Goal: Task Accomplishment & Management: Use online tool/utility

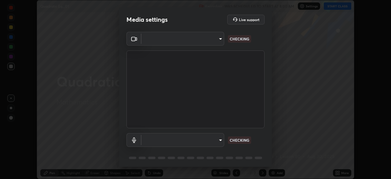
scroll to position [179, 391]
type input "f5ae6119dc4fab334a8cf66c369197aa9d1a3f6993b34b3aeb85a59339566d19"
click at [219, 140] on body "Erase all Quadratic Eq._01 Recording WAS SCHEDULED TO START AT 8:00 AM Settings…" at bounding box center [195, 89] width 391 height 179
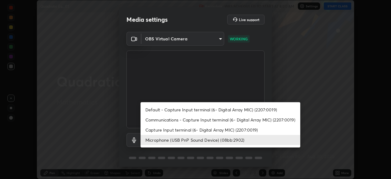
click at [180, 109] on li "Default - Capture Input terminal (6- Digital Array MIC) (2207:0019)" at bounding box center [221, 109] width 160 height 10
type input "default"
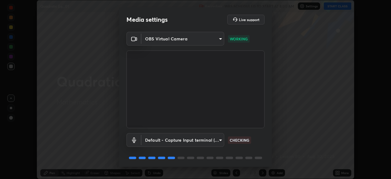
scroll to position [22, 0]
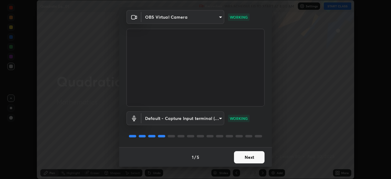
click at [254, 156] on button "Next" at bounding box center [249, 157] width 31 height 12
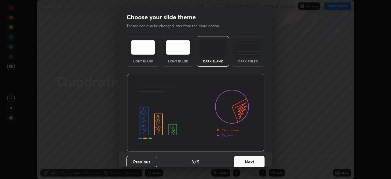
click at [254, 157] on button "Next" at bounding box center [249, 162] width 31 height 12
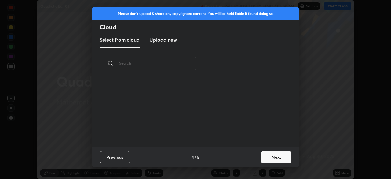
click at [273, 157] on button "Next" at bounding box center [276, 157] width 31 height 12
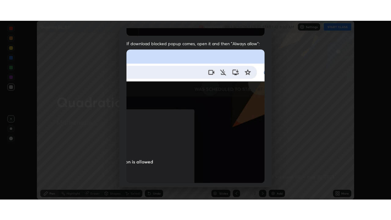
scroll to position [146, 0]
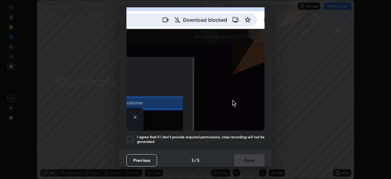
click at [129, 135] on div at bounding box center [129, 138] width 7 height 7
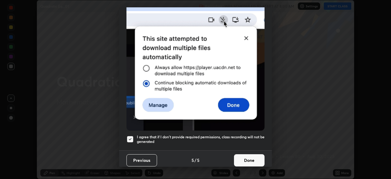
click at [254, 157] on button "Done" at bounding box center [249, 160] width 31 height 12
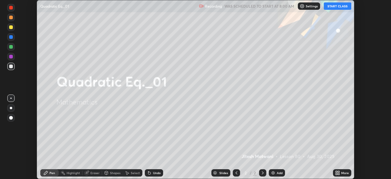
click at [341, 7] on button "START CLASS" at bounding box center [337, 5] width 27 height 7
click at [342, 174] on div "More" at bounding box center [345, 172] width 8 height 3
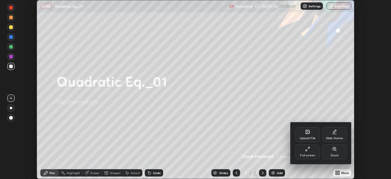
click at [306, 152] on div "Full screen" at bounding box center [307, 151] width 24 height 15
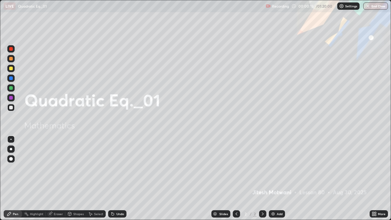
scroll to position [220, 391]
click at [277, 178] on div "Add" at bounding box center [280, 213] width 6 height 3
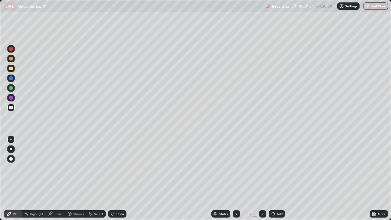
click at [9, 70] on div at bounding box center [10, 68] width 7 height 7
click at [10, 69] on div at bounding box center [11, 69] width 4 height 4
click at [116, 178] on div "Undo" at bounding box center [117, 213] width 18 height 7
click at [115, 178] on div "Undo" at bounding box center [117, 213] width 18 height 7
click at [9, 106] on div at bounding box center [11, 108] width 4 height 4
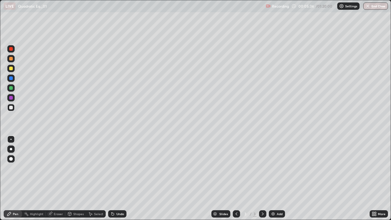
click at [115, 178] on div "Undo" at bounding box center [117, 213] width 18 height 7
click at [10, 88] on div at bounding box center [11, 88] width 4 height 4
click at [95, 178] on div "Select" at bounding box center [98, 213] width 9 height 3
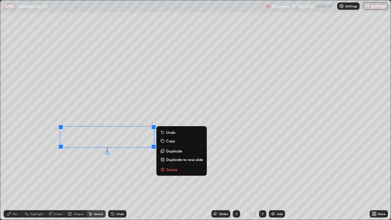
click at [9, 178] on icon at bounding box center [9, 214] width 4 height 4
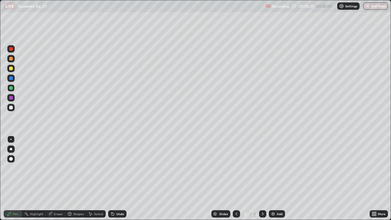
click at [119, 178] on div "Undo" at bounding box center [116, 214] width 21 height 12
click at [98, 178] on div "Select" at bounding box center [98, 213] width 9 height 3
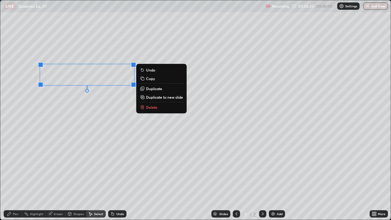
click at [14, 178] on div "Pen" at bounding box center [13, 213] width 18 height 7
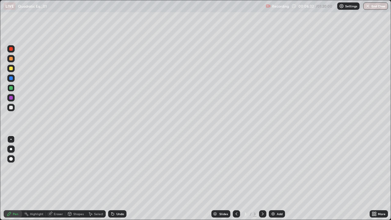
click at [112, 178] on icon at bounding box center [112, 212] width 1 height 1
click at [9, 107] on div at bounding box center [11, 108] width 4 height 4
click at [119, 178] on div "Undo" at bounding box center [120, 213] width 8 height 3
click at [118, 178] on div "Undo" at bounding box center [120, 213] width 8 height 3
click at [11, 88] on div at bounding box center [11, 88] width 4 height 4
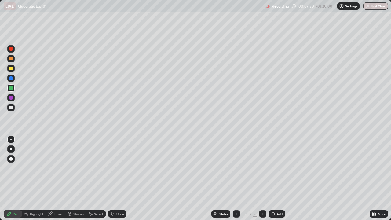
click at [10, 77] on div at bounding box center [11, 78] width 4 height 4
click at [11, 98] on div at bounding box center [11, 98] width 4 height 4
click at [12, 90] on div at bounding box center [11, 88] width 4 height 4
click at [117, 178] on div "Undo" at bounding box center [117, 213] width 18 height 7
click at [12, 108] on div at bounding box center [11, 108] width 4 height 4
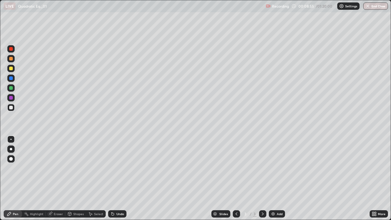
click at [119, 178] on div "Undo" at bounding box center [120, 213] width 8 height 3
click at [121, 178] on div "Undo" at bounding box center [120, 213] width 8 height 3
click at [121, 178] on div "Undo" at bounding box center [116, 214] width 21 height 12
click at [118, 178] on div "Undo" at bounding box center [120, 213] width 8 height 3
click at [9, 89] on div at bounding box center [11, 88] width 4 height 4
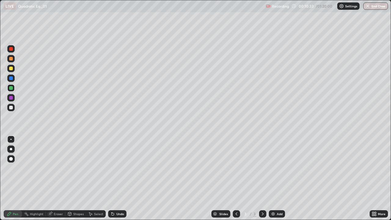
click at [9, 69] on div at bounding box center [10, 68] width 7 height 7
click at [10, 87] on div at bounding box center [11, 88] width 4 height 4
click at [10, 77] on div at bounding box center [11, 78] width 4 height 4
click at [119, 178] on div "Undo" at bounding box center [120, 213] width 8 height 3
click at [118, 178] on div "Undo" at bounding box center [120, 213] width 8 height 3
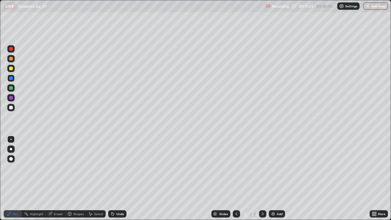
click at [118, 178] on div "Undo" at bounding box center [120, 213] width 8 height 3
click at [117, 178] on div "Undo" at bounding box center [120, 213] width 8 height 3
click at [116, 178] on div "Undo" at bounding box center [120, 213] width 8 height 3
click at [117, 178] on div "Undo" at bounding box center [120, 213] width 8 height 3
click at [279, 178] on div "Add" at bounding box center [277, 213] width 16 height 7
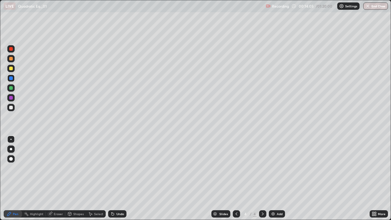
click at [13, 105] on div at bounding box center [10, 107] width 7 height 7
click at [10, 67] on div at bounding box center [11, 69] width 4 height 4
click at [118, 178] on div "Undo" at bounding box center [117, 213] width 18 height 7
click at [119, 178] on div "Undo" at bounding box center [120, 213] width 8 height 3
click at [116, 178] on div "Undo" at bounding box center [117, 213] width 18 height 7
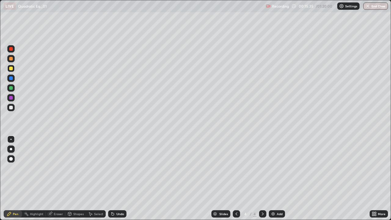
click at [12, 108] on div at bounding box center [11, 108] width 4 height 4
click at [117, 178] on div "Undo" at bounding box center [117, 213] width 18 height 7
click at [279, 178] on div "Add" at bounding box center [280, 213] width 6 height 3
click at [115, 178] on div "Undo" at bounding box center [117, 213] width 18 height 7
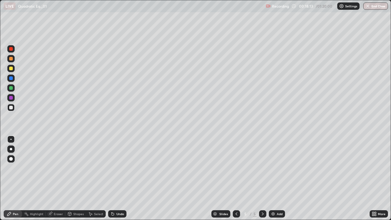
click at [114, 178] on icon at bounding box center [112, 213] width 5 height 5
click at [9, 69] on div at bounding box center [10, 68] width 7 height 7
click at [13, 108] on div at bounding box center [11, 108] width 4 height 4
click at [117, 178] on div "Undo" at bounding box center [120, 213] width 8 height 3
click at [116, 178] on div "Undo" at bounding box center [117, 213] width 18 height 7
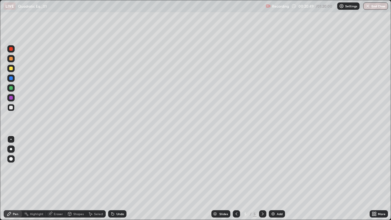
click at [280, 178] on div "Add" at bounding box center [280, 213] width 6 height 3
click at [11, 68] on div at bounding box center [11, 69] width 4 height 4
click at [12, 106] on div at bounding box center [11, 108] width 4 height 4
click at [11, 68] on div at bounding box center [11, 69] width 4 height 4
click at [119, 178] on div "Undo" at bounding box center [117, 213] width 18 height 7
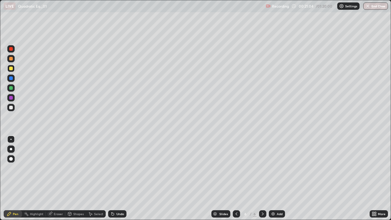
click at [11, 108] on div at bounding box center [11, 108] width 4 height 4
click at [59, 178] on div "Eraser" at bounding box center [58, 213] width 9 height 3
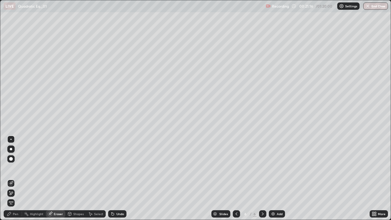
click at [15, 178] on div "Pen" at bounding box center [13, 213] width 18 height 7
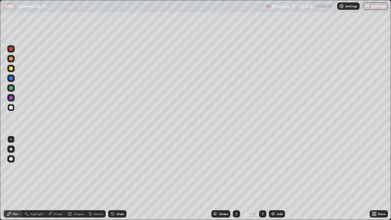
click at [11, 69] on div at bounding box center [11, 69] width 4 height 4
click at [117, 178] on div "Undo" at bounding box center [120, 213] width 8 height 3
click at [10, 107] on div at bounding box center [11, 108] width 4 height 4
click at [14, 88] on div at bounding box center [10, 87] width 7 height 7
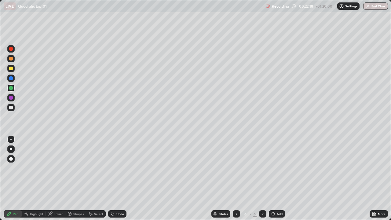
click at [9, 58] on div at bounding box center [11, 59] width 4 height 4
click at [117, 178] on div "Undo" at bounding box center [120, 213] width 8 height 3
click at [115, 178] on div "Undo" at bounding box center [117, 213] width 18 height 7
click at [117, 178] on div "Undo" at bounding box center [117, 213] width 18 height 7
click at [112, 178] on icon at bounding box center [113, 214] width 2 height 2
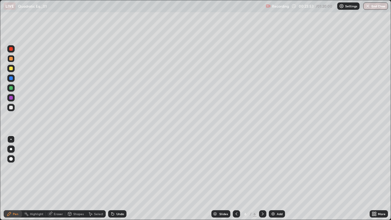
click at [14, 110] on div at bounding box center [10, 107] width 7 height 7
click at [12, 105] on div at bounding box center [10, 107] width 7 height 7
click at [118, 178] on div "Undo" at bounding box center [120, 213] width 8 height 3
click at [119, 178] on div "Undo" at bounding box center [117, 213] width 18 height 7
click at [120, 178] on div "Undo" at bounding box center [116, 214] width 21 height 12
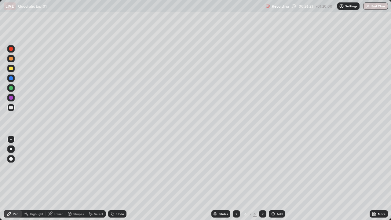
click at [117, 178] on div "Undo" at bounding box center [120, 213] width 8 height 3
click at [10, 70] on div at bounding box center [11, 69] width 4 height 4
click at [11, 89] on div at bounding box center [11, 88] width 4 height 4
click at [282, 178] on div "Add" at bounding box center [280, 213] width 6 height 3
click at [10, 109] on div at bounding box center [11, 108] width 4 height 4
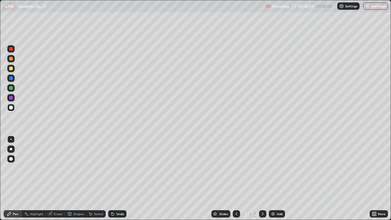
click at [239, 178] on div at bounding box center [236, 213] width 7 height 7
click at [262, 178] on icon at bounding box center [262, 213] width 5 height 5
click at [96, 178] on div "Select" at bounding box center [98, 213] width 9 height 3
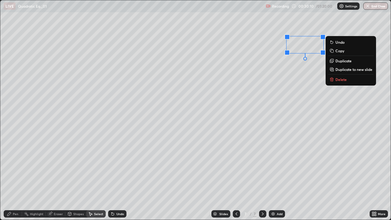
click at [342, 78] on p "Delete" at bounding box center [340, 79] width 11 height 5
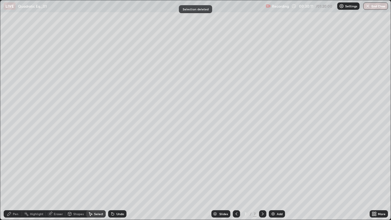
click at [15, 178] on div "Pen" at bounding box center [15, 213] width 5 height 3
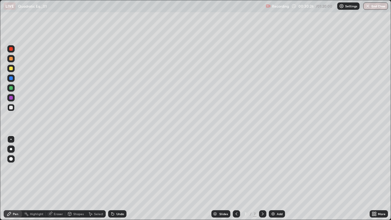
click at [236, 178] on icon at bounding box center [236, 213] width 5 height 5
click at [235, 178] on icon at bounding box center [236, 213] width 5 height 5
click at [236, 178] on icon at bounding box center [236, 213] width 5 height 5
click at [262, 178] on icon at bounding box center [262, 213] width 5 height 5
click at [265, 178] on div at bounding box center [262, 214] width 7 height 12
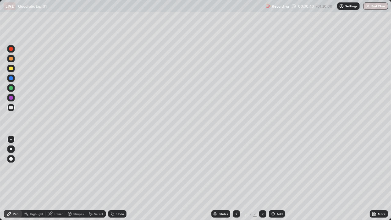
click at [262, 178] on div at bounding box center [262, 213] width 7 height 7
click at [261, 178] on div at bounding box center [262, 213] width 7 height 7
click at [262, 178] on icon at bounding box center [262, 213] width 5 height 5
click at [237, 178] on icon at bounding box center [236, 213] width 5 height 5
click at [262, 178] on icon at bounding box center [263, 213] width 2 height 3
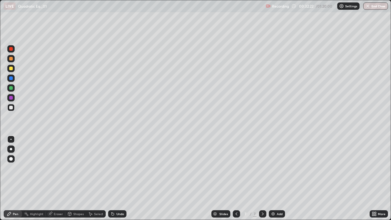
click at [9, 79] on div at bounding box center [11, 78] width 4 height 4
click at [277, 178] on div "Add" at bounding box center [280, 213] width 6 height 3
click at [10, 71] on div at bounding box center [10, 68] width 7 height 7
click at [11, 108] on div at bounding box center [11, 108] width 4 height 4
click at [115, 178] on div "Undo" at bounding box center [117, 213] width 18 height 7
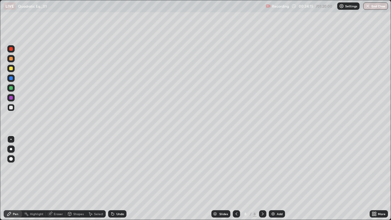
click at [114, 178] on div "Undo" at bounding box center [117, 213] width 18 height 7
click at [11, 68] on div at bounding box center [11, 69] width 4 height 4
click at [11, 88] on div at bounding box center [11, 88] width 4 height 4
click at [9, 79] on div at bounding box center [11, 78] width 4 height 4
click at [11, 87] on div at bounding box center [11, 88] width 4 height 4
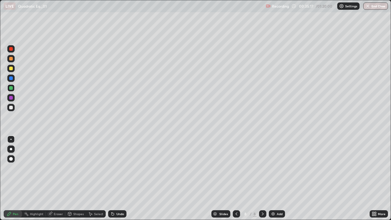
click at [13, 109] on div at bounding box center [10, 107] width 7 height 7
click at [117, 178] on div "Undo" at bounding box center [117, 213] width 18 height 7
click at [118, 178] on div "Undo" at bounding box center [120, 213] width 8 height 3
click at [116, 178] on div "Undo" at bounding box center [120, 213] width 8 height 3
click at [116, 178] on div "Undo" at bounding box center [117, 213] width 18 height 7
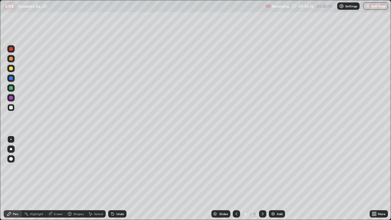
click at [119, 178] on div "Undo" at bounding box center [117, 213] width 18 height 7
click at [117, 178] on div "Undo" at bounding box center [120, 213] width 8 height 3
click at [13, 78] on div at bounding box center [11, 78] width 4 height 4
click at [11, 85] on div at bounding box center [10, 87] width 7 height 7
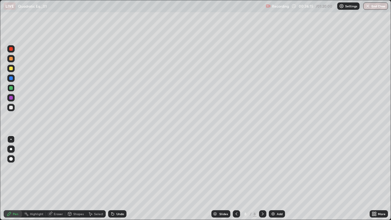
click at [8, 107] on div at bounding box center [10, 107] width 7 height 7
click at [12, 68] on div at bounding box center [11, 69] width 4 height 4
click at [282, 178] on div "Add" at bounding box center [280, 213] width 6 height 3
click at [8, 68] on div at bounding box center [10, 68] width 7 height 7
click at [13, 107] on div at bounding box center [11, 108] width 4 height 4
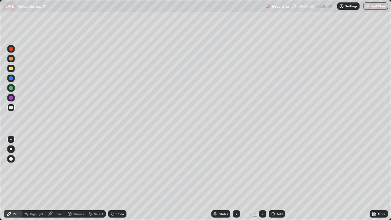
click at [115, 178] on div "Undo" at bounding box center [117, 213] width 18 height 7
click at [117, 178] on div "Undo" at bounding box center [117, 213] width 18 height 7
click at [117, 178] on div "Undo" at bounding box center [120, 213] width 8 height 3
click at [115, 178] on div "Undo" at bounding box center [117, 213] width 18 height 7
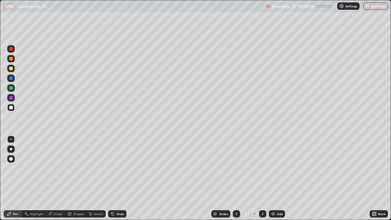
click at [115, 178] on div "Undo" at bounding box center [117, 213] width 18 height 7
click at [116, 178] on div "Undo" at bounding box center [120, 213] width 8 height 3
click at [115, 178] on div "Undo" at bounding box center [117, 213] width 18 height 7
click at [114, 178] on div "Undo" at bounding box center [117, 213] width 18 height 7
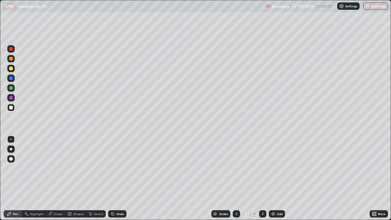
click at [11, 69] on div at bounding box center [11, 69] width 4 height 4
click at [12, 88] on div at bounding box center [11, 88] width 4 height 4
click at [8, 108] on div at bounding box center [10, 107] width 7 height 7
click at [119, 178] on div "Undo" at bounding box center [120, 213] width 8 height 3
click at [11, 59] on div at bounding box center [11, 59] width 4 height 4
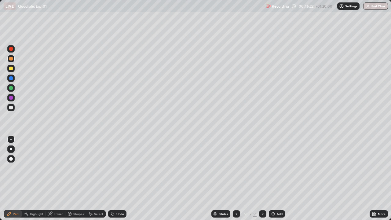
click at [275, 178] on div "Add" at bounding box center [277, 213] width 16 height 7
click at [12, 67] on div at bounding box center [11, 69] width 4 height 4
click at [10, 110] on div at bounding box center [10, 107] width 7 height 7
click at [13, 68] on div at bounding box center [11, 69] width 4 height 4
click at [11, 56] on div at bounding box center [10, 58] width 7 height 7
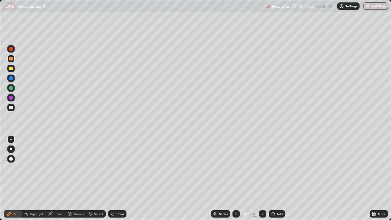
click at [11, 108] on div at bounding box center [11, 108] width 4 height 4
click at [117, 178] on div "Undo" at bounding box center [120, 213] width 8 height 3
click at [115, 178] on div "Undo" at bounding box center [117, 213] width 18 height 7
click at [10, 89] on div at bounding box center [11, 88] width 4 height 4
click at [9, 107] on div at bounding box center [10, 107] width 7 height 7
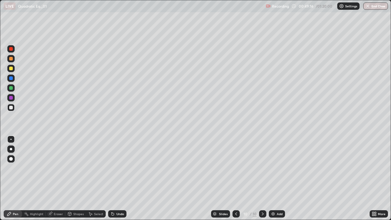
click at [114, 178] on div "Undo" at bounding box center [116, 214] width 21 height 12
click at [112, 178] on div "Undo" at bounding box center [116, 214] width 21 height 12
click at [9, 59] on div at bounding box center [10, 58] width 7 height 7
click at [12, 110] on div at bounding box center [10, 107] width 7 height 7
click at [120, 178] on div "Undo" at bounding box center [120, 213] width 8 height 3
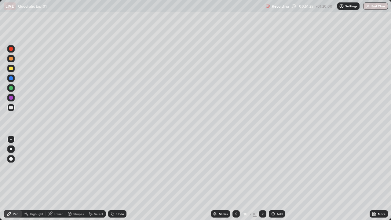
click at [116, 178] on div "Undo" at bounding box center [120, 213] width 8 height 3
click at [118, 178] on div "Undo" at bounding box center [117, 213] width 18 height 7
click at [117, 178] on div "Undo" at bounding box center [120, 213] width 8 height 3
click at [116, 178] on div "Undo" at bounding box center [120, 213] width 8 height 3
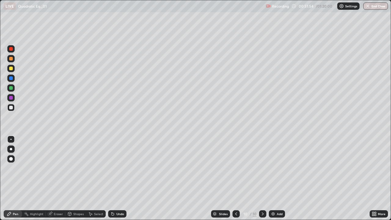
click at [117, 178] on div "Undo" at bounding box center [120, 213] width 8 height 3
click at [116, 178] on div "Undo" at bounding box center [117, 213] width 18 height 7
click at [119, 178] on div "Undo" at bounding box center [120, 213] width 8 height 3
click at [119, 178] on div "Undo" at bounding box center [117, 213] width 18 height 7
click at [11, 79] on div at bounding box center [11, 78] width 4 height 4
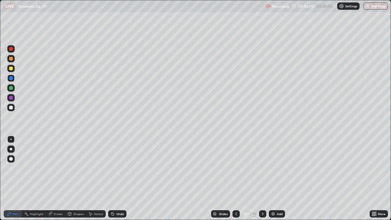
click at [10, 108] on div at bounding box center [11, 108] width 4 height 4
click at [118, 178] on div "Undo" at bounding box center [120, 213] width 8 height 3
click at [112, 178] on icon at bounding box center [113, 214] width 2 height 2
click at [111, 178] on div "Undo" at bounding box center [117, 213] width 18 height 7
click at [112, 178] on div "Undo" at bounding box center [117, 213] width 18 height 7
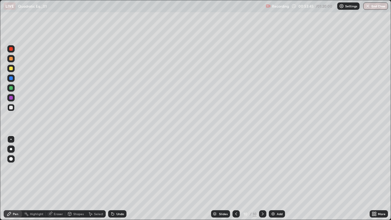
click at [112, 178] on icon at bounding box center [113, 214] width 2 height 2
click at [113, 178] on icon at bounding box center [113, 214] width 2 height 2
click at [112, 178] on icon at bounding box center [113, 214] width 2 height 2
click at [119, 178] on div "Undo" at bounding box center [120, 213] width 8 height 3
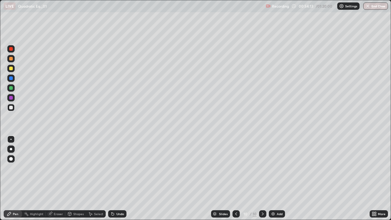
click at [280, 178] on div "Add" at bounding box center [280, 213] width 6 height 3
click at [233, 178] on div at bounding box center [236, 214] width 7 height 12
click at [262, 178] on icon at bounding box center [262, 213] width 5 height 5
click at [234, 178] on icon at bounding box center [236, 213] width 5 height 5
click at [55, 178] on div "Eraser" at bounding box center [58, 213] width 9 height 3
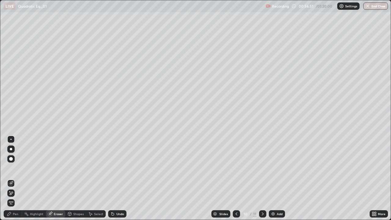
click at [13, 178] on div "Pen" at bounding box center [15, 213] width 5 height 3
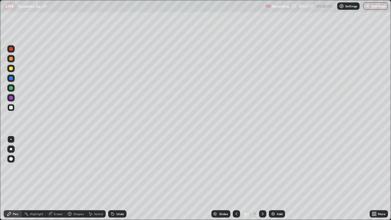
click at [262, 178] on icon at bounding box center [262, 213] width 5 height 5
click at [11, 70] on div at bounding box center [11, 69] width 4 height 4
click at [275, 178] on div "Add" at bounding box center [277, 213] width 16 height 7
click at [116, 178] on div "Undo" at bounding box center [117, 213] width 18 height 7
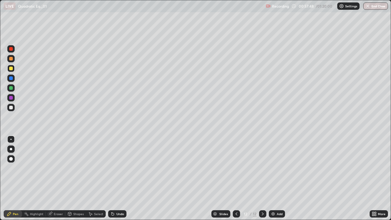
click at [11, 106] on div at bounding box center [11, 108] width 4 height 4
click at [113, 178] on div "Undo" at bounding box center [117, 213] width 18 height 7
click at [116, 178] on div "Undo" at bounding box center [117, 213] width 18 height 7
click at [115, 178] on div "Undo" at bounding box center [117, 213] width 18 height 7
click at [116, 178] on div "Undo" at bounding box center [117, 213] width 18 height 7
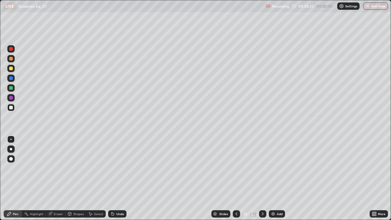
click at [117, 178] on div "Undo" at bounding box center [117, 213] width 18 height 7
click at [10, 88] on div at bounding box center [11, 88] width 4 height 4
click at [116, 178] on div "Undo" at bounding box center [120, 213] width 8 height 3
click at [113, 178] on div "Undo" at bounding box center [117, 213] width 18 height 7
click at [115, 178] on div "Undo" at bounding box center [117, 213] width 18 height 7
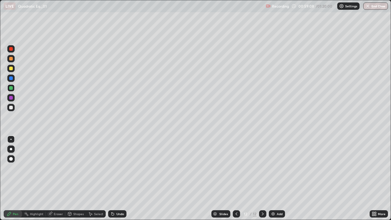
click at [115, 178] on div "Undo" at bounding box center [117, 213] width 18 height 7
click at [11, 108] on div at bounding box center [11, 108] width 4 height 4
click at [9, 90] on div at bounding box center [10, 87] width 7 height 7
click at [12, 107] on div at bounding box center [11, 108] width 4 height 4
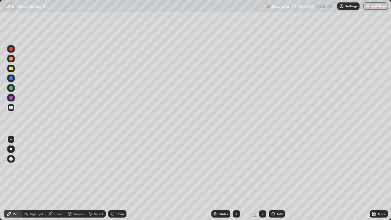
click at [11, 88] on div at bounding box center [11, 88] width 4 height 4
click at [119, 178] on div "Undo" at bounding box center [117, 213] width 18 height 7
click at [118, 178] on div "Undo" at bounding box center [117, 213] width 18 height 7
click at [283, 178] on div "Add" at bounding box center [277, 213] width 16 height 7
click at [11, 111] on div at bounding box center [10, 107] width 7 height 7
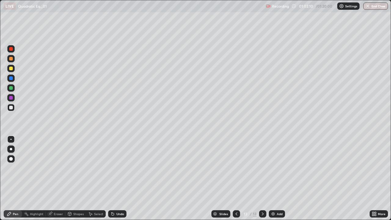
click at [11, 68] on div at bounding box center [11, 69] width 4 height 4
click at [11, 106] on div at bounding box center [11, 108] width 4 height 4
click at [233, 178] on div at bounding box center [236, 213] width 7 height 7
click at [262, 178] on icon at bounding box center [262, 213] width 5 height 5
click at [11, 89] on div at bounding box center [11, 88] width 4 height 4
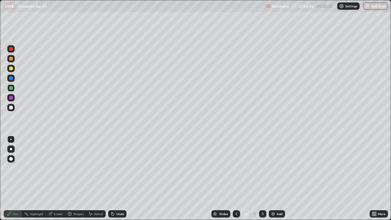
click at [10, 68] on div at bounding box center [11, 69] width 4 height 4
click at [120, 178] on div "Undo" at bounding box center [120, 213] width 8 height 3
click at [119, 178] on div "Undo" at bounding box center [117, 213] width 18 height 7
click at [121, 178] on div "Undo" at bounding box center [117, 213] width 18 height 7
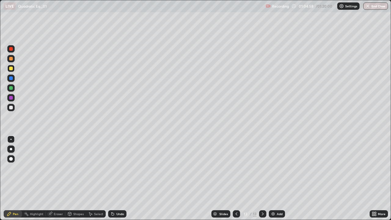
click at [237, 178] on icon at bounding box center [236, 213] width 5 height 5
click at [234, 178] on icon at bounding box center [236, 213] width 5 height 5
click at [235, 178] on icon at bounding box center [236, 213] width 5 height 5
click at [259, 178] on div at bounding box center [262, 213] width 7 height 7
click at [262, 178] on icon at bounding box center [262, 213] width 5 height 5
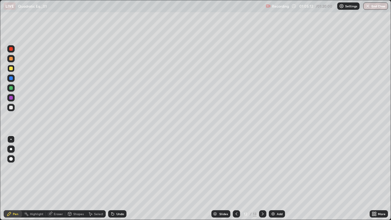
click at [262, 178] on icon at bounding box center [262, 213] width 5 height 5
click at [277, 178] on div "Add" at bounding box center [280, 213] width 6 height 3
click at [10, 108] on div at bounding box center [11, 108] width 4 height 4
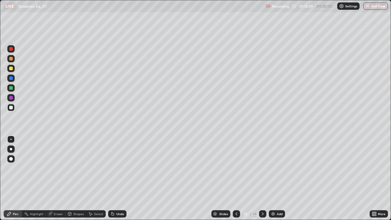
click at [118, 178] on div "Undo" at bounding box center [120, 213] width 8 height 3
click at [116, 178] on div "Undo" at bounding box center [120, 213] width 8 height 3
click at [115, 178] on div "Undo" at bounding box center [117, 213] width 18 height 7
click at [114, 178] on icon at bounding box center [112, 213] width 5 height 5
click at [115, 178] on div "Undo" at bounding box center [117, 213] width 18 height 7
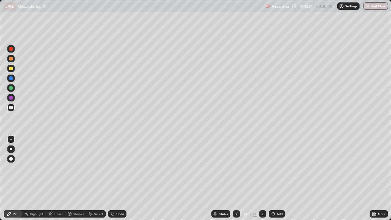
click at [115, 178] on div "Undo" at bounding box center [117, 213] width 18 height 7
click at [11, 88] on div at bounding box center [11, 88] width 4 height 4
click at [8, 108] on div at bounding box center [10, 107] width 7 height 7
click at [112, 178] on icon at bounding box center [112, 212] width 1 height 1
click at [117, 178] on div "Undo" at bounding box center [117, 213] width 18 height 7
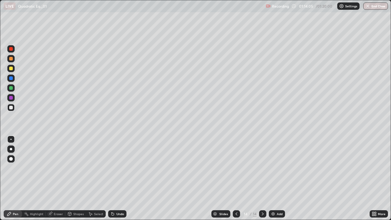
click at [75, 178] on div "Shapes" at bounding box center [75, 213] width 21 height 7
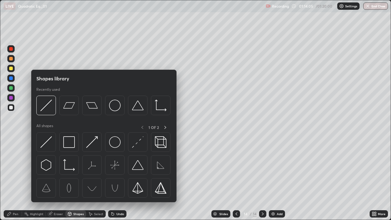
click at [60, 178] on div "Eraser" at bounding box center [56, 213] width 20 height 7
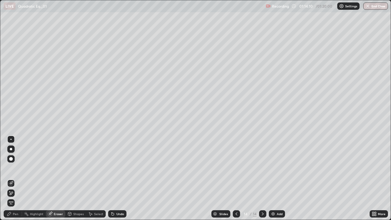
click at [16, 178] on div "Pen" at bounding box center [15, 213] width 5 height 3
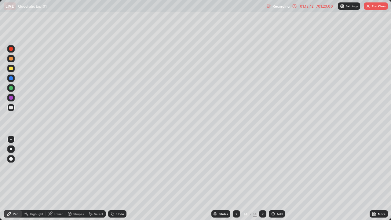
click at [236, 178] on icon at bounding box center [236, 213] width 5 height 5
click at [262, 178] on icon at bounding box center [262, 213] width 5 height 5
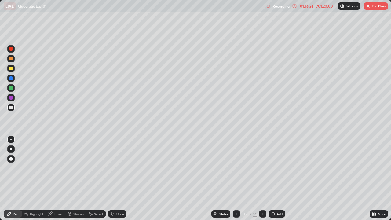
click at [262, 178] on icon at bounding box center [262, 213] width 5 height 5
click at [236, 178] on icon at bounding box center [237, 213] width 2 height 3
click at [236, 178] on icon at bounding box center [236, 213] width 5 height 5
click at [264, 178] on icon at bounding box center [262, 213] width 5 height 5
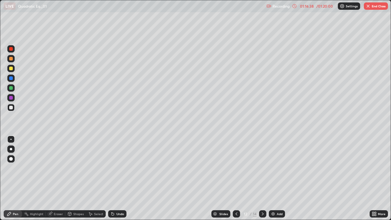
click at [236, 178] on icon at bounding box center [237, 213] width 2 height 3
click at [262, 178] on icon at bounding box center [262, 213] width 5 height 5
click at [369, 5] on img "button" at bounding box center [368, 6] width 5 height 5
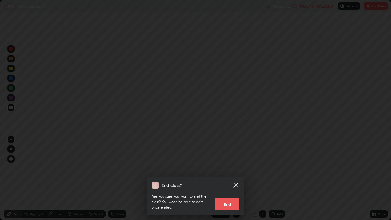
click at [230, 178] on button "End" at bounding box center [227, 204] width 24 height 12
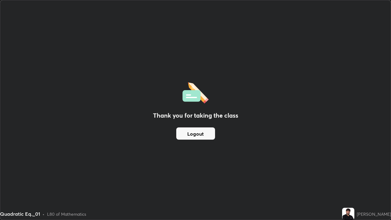
click at [203, 134] on button "Logout" at bounding box center [195, 133] width 39 height 12
click at [203, 137] on button "Logout" at bounding box center [195, 133] width 39 height 12
click at [203, 135] on button "Logout" at bounding box center [195, 133] width 39 height 12
